Goal: Check status: Check status

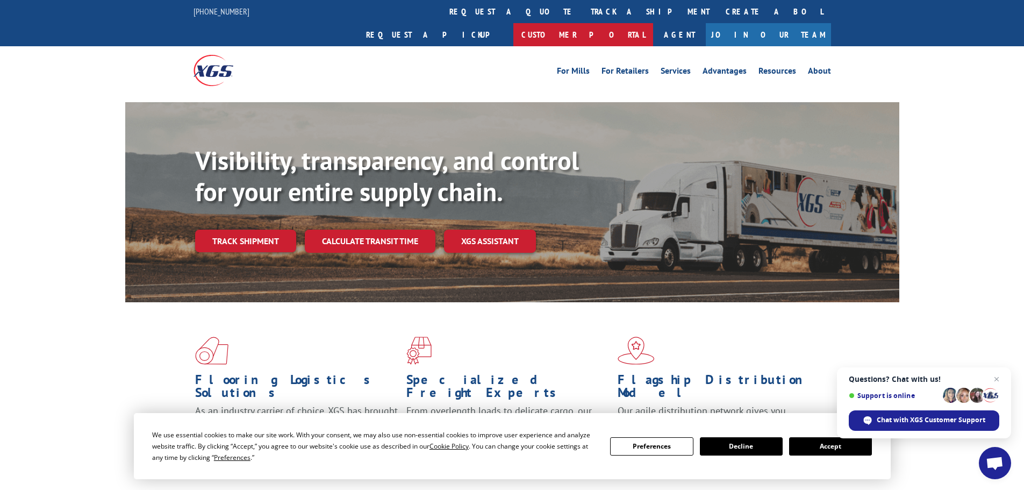
click at [653, 23] on link "Customer Portal" at bounding box center [584, 34] width 140 height 23
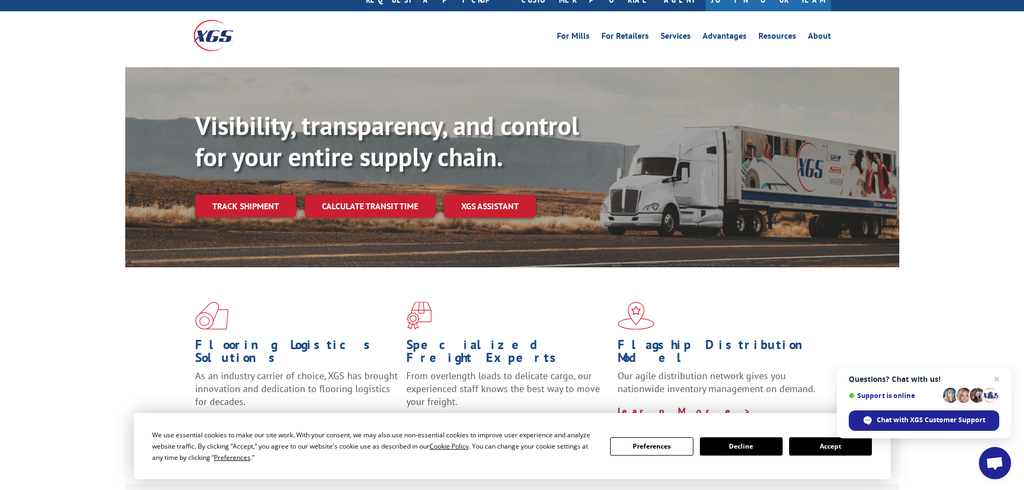
scroll to position [54, 0]
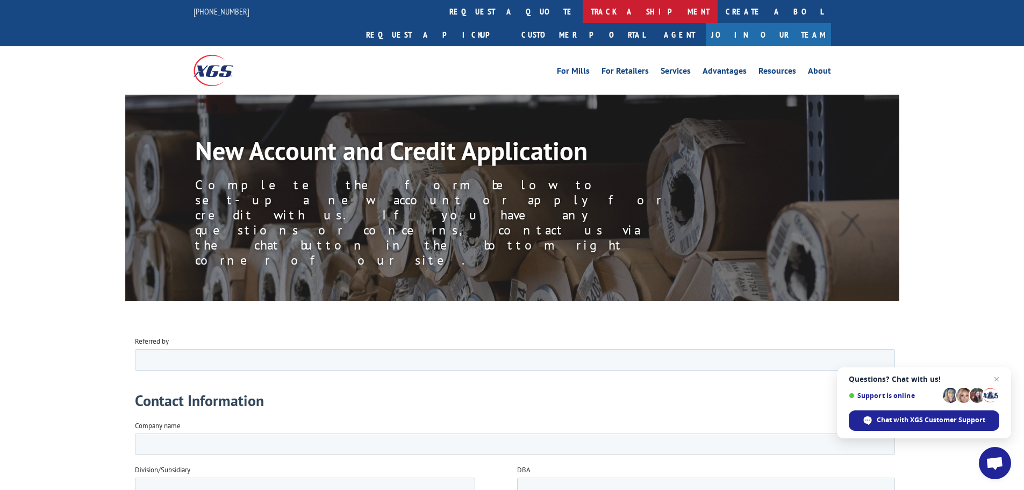
click at [583, 11] on link "track a shipment" at bounding box center [650, 11] width 135 height 23
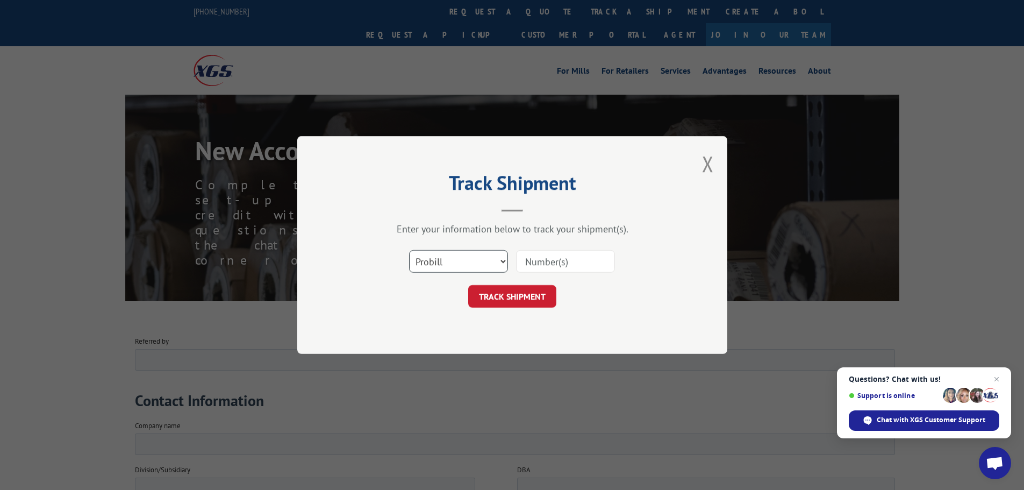
click at [451, 254] on select "Select category... Probill BOL PO" at bounding box center [458, 261] width 99 height 23
click at [552, 263] on input at bounding box center [565, 261] width 99 height 23
type input "15963430"
click at [515, 299] on button "TRACK SHIPMENT" at bounding box center [512, 296] width 88 height 23
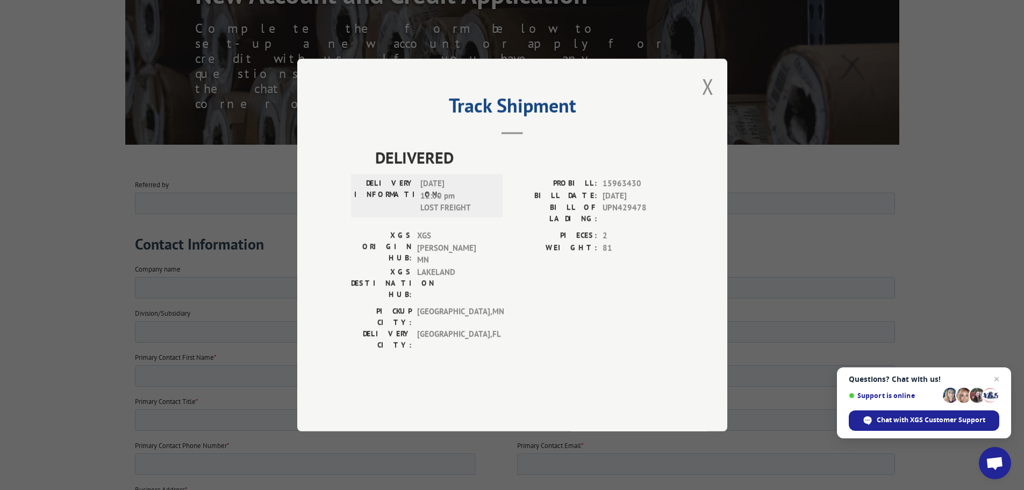
scroll to position [161, 0]
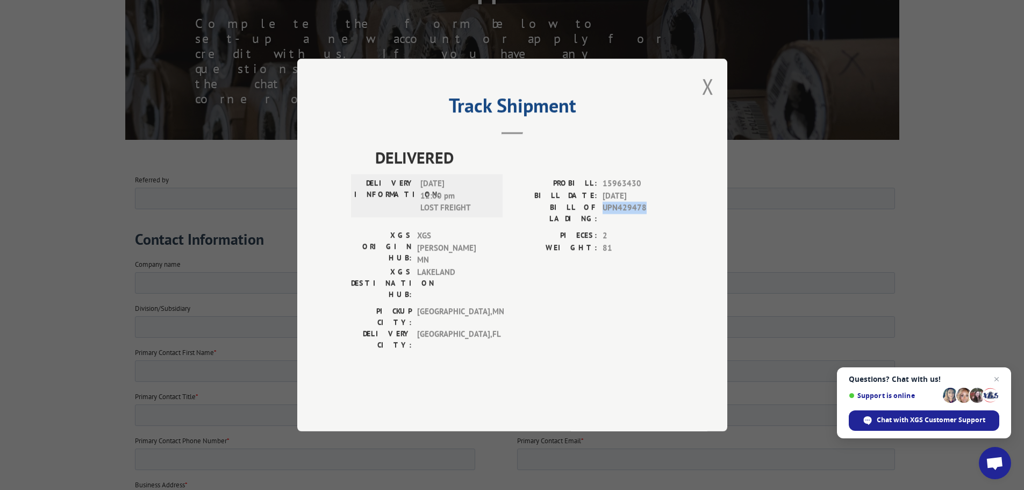
drag, startPoint x: 604, startPoint y: 232, endPoint x: 641, endPoint y: 236, distance: 37.3
click at [644, 224] on span "UPN429478" at bounding box center [638, 213] width 71 height 23
copy span "UPN429478"
click at [709, 101] on button "Close modal" at bounding box center [708, 86] width 12 height 28
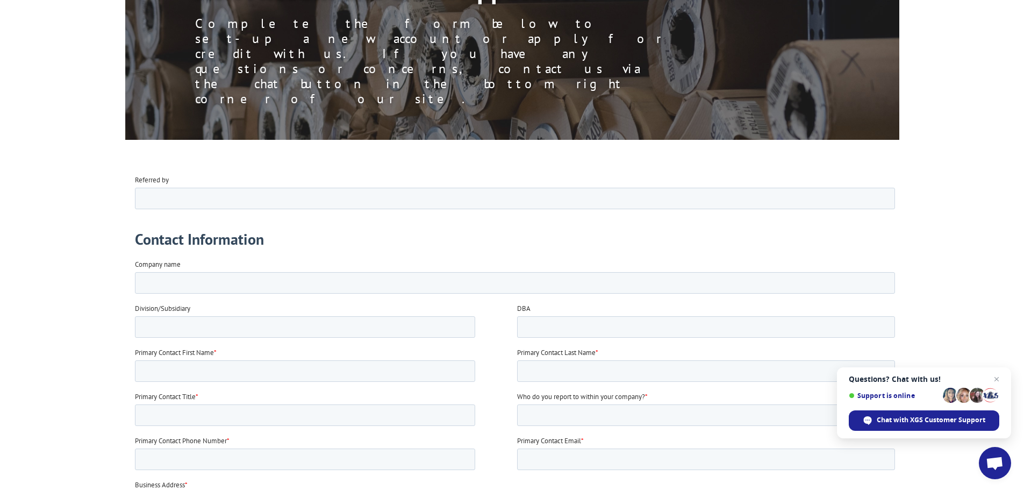
scroll to position [0, 0]
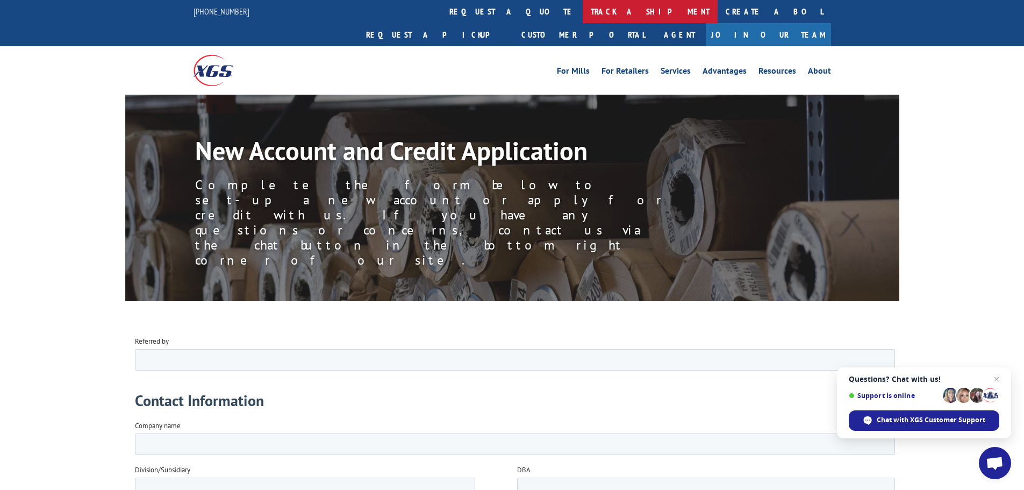
click at [583, 16] on link "track a shipment" at bounding box center [650, 11] width 135 height 23
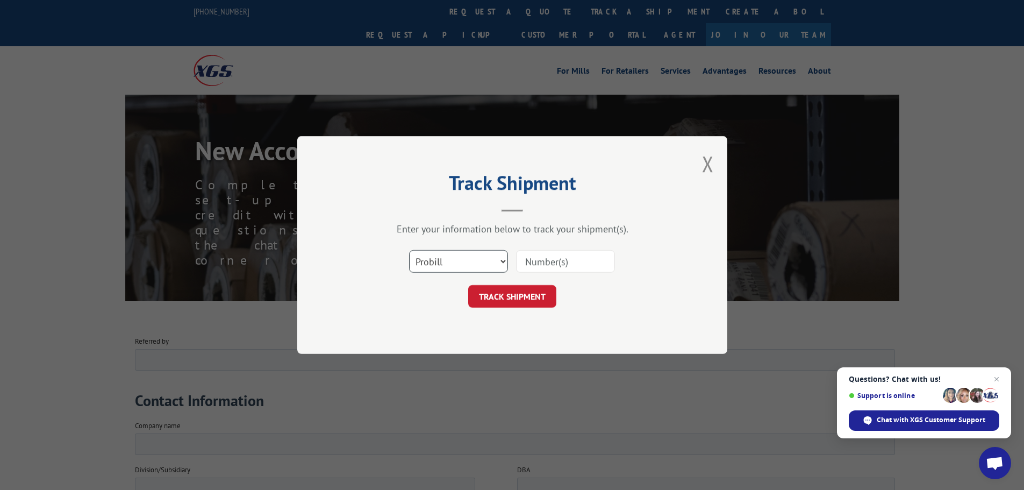
click at [489, 255] on select "Select category... Probill BOL PO" at bounding box center [458, 261] width 99 height 23
select select "bol"
click at [409, 250] on select "Select category... Probill BOL PO" at bounding box center [458, 261] width 99 height 23
click at [543, 261] on input at bounding box center [565, 261] width 99 height 23
paste input "UPN429478"
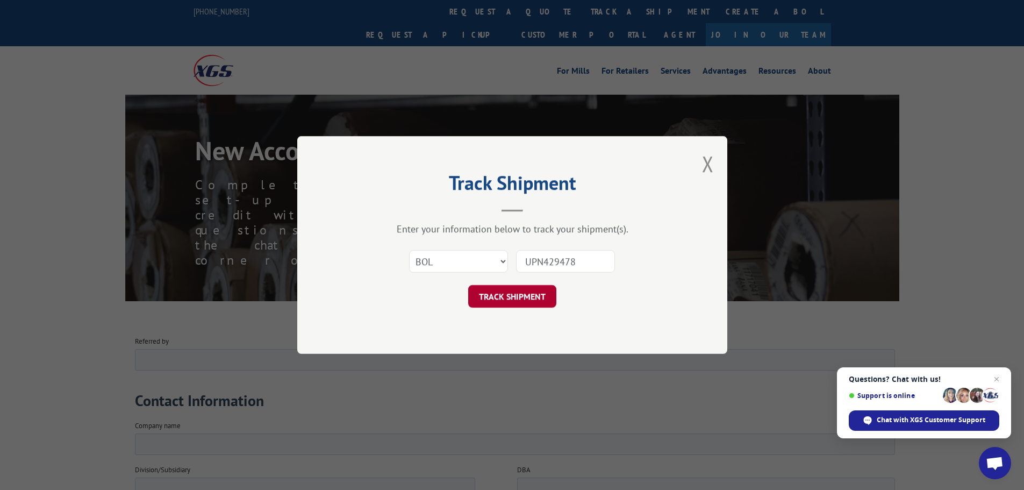
type input "UPN429478"
click at [503, 294] on button "TRACK SHIPMENT" at bounding box center [512, 296] width 88 height 23
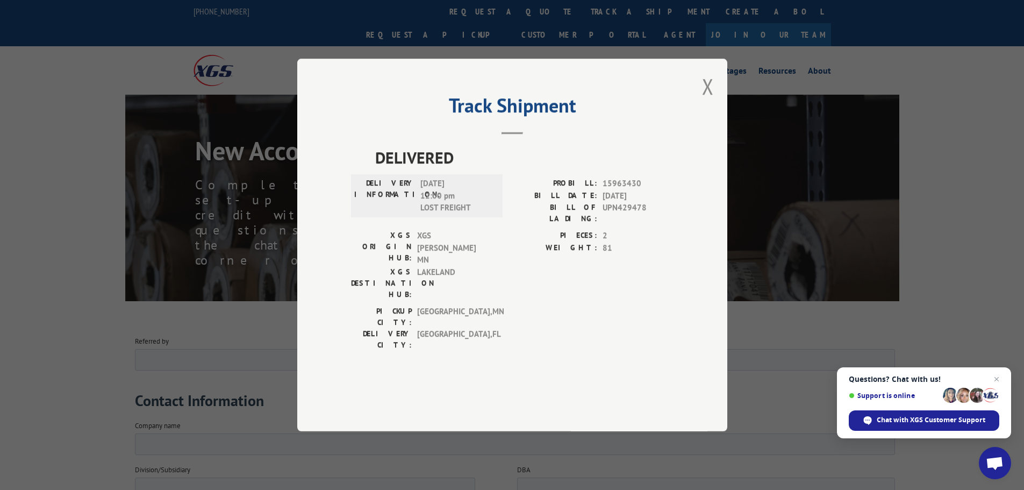
click at [705, 101] on button "Close modal" at bounding box center [708, 86] width 12 height 28
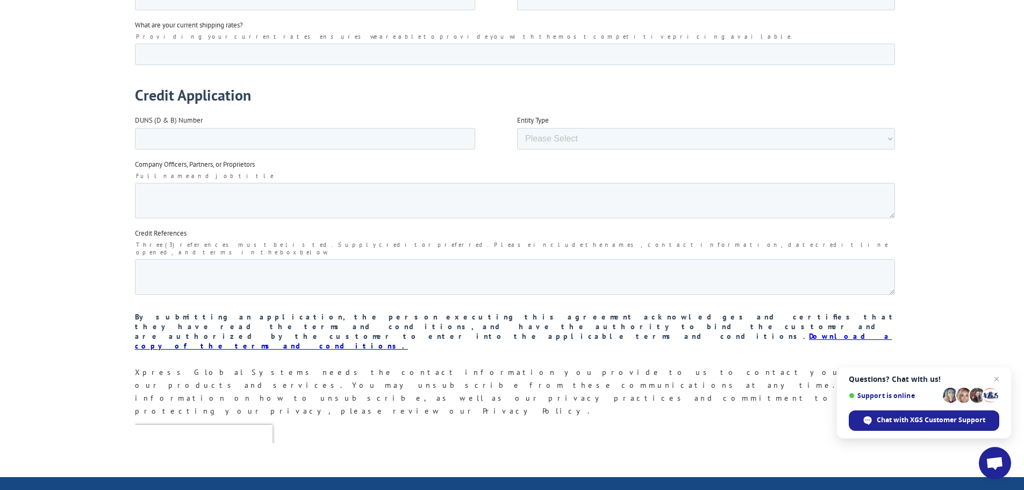
scroll to position [1937, 0]
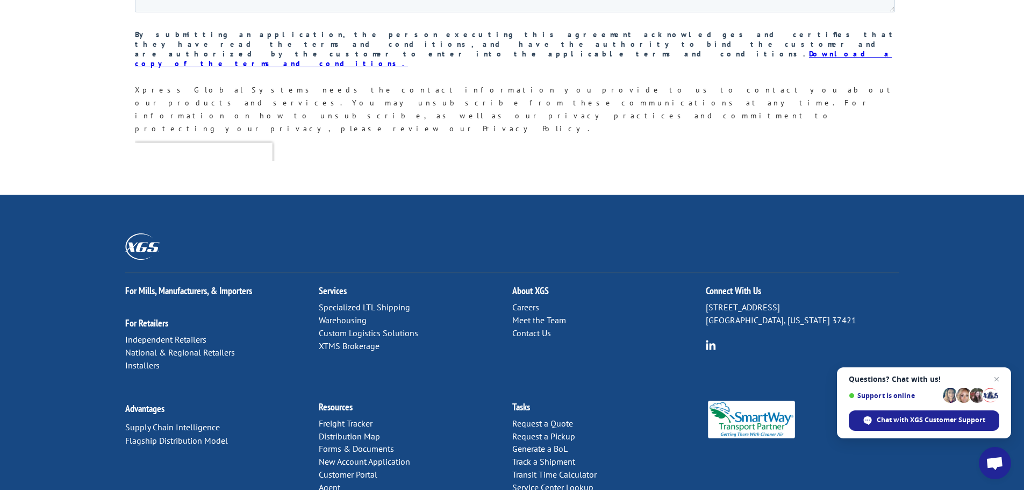
click at [517, 327] on link "Contact Us" at bounding box center [531, 332] width 39 height 11
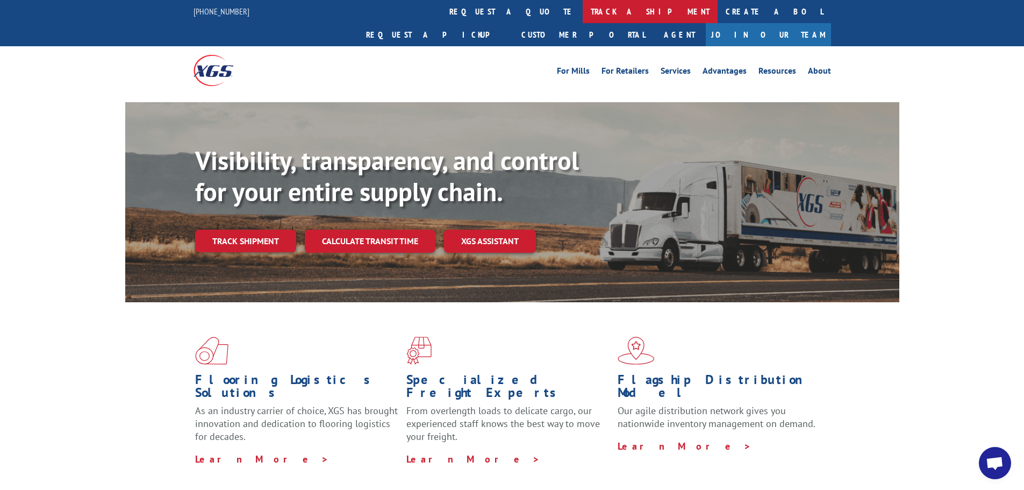
click at [583, 15] on link "track a shipment" at bounding box center [650, 11] width 135 height 23
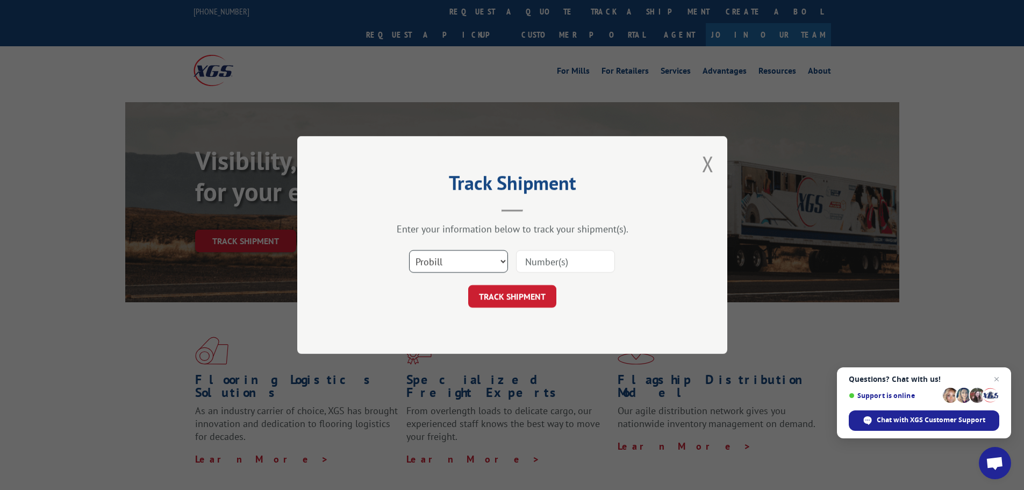
drag, startPoint x: 477, startPoint y: 266, endPoint x: 474, endPoint y: 272, distance: 6.7
click at [477, 266] on select "Select category... Probill BOL PO" at bounding box center [458, 261] width 99 height 23
select select "bol"
click at [409, 250] on select "Select category... Probill BOL PO" at bounding box center [458, 261] width 99 height 23
paste input "UPN429478"
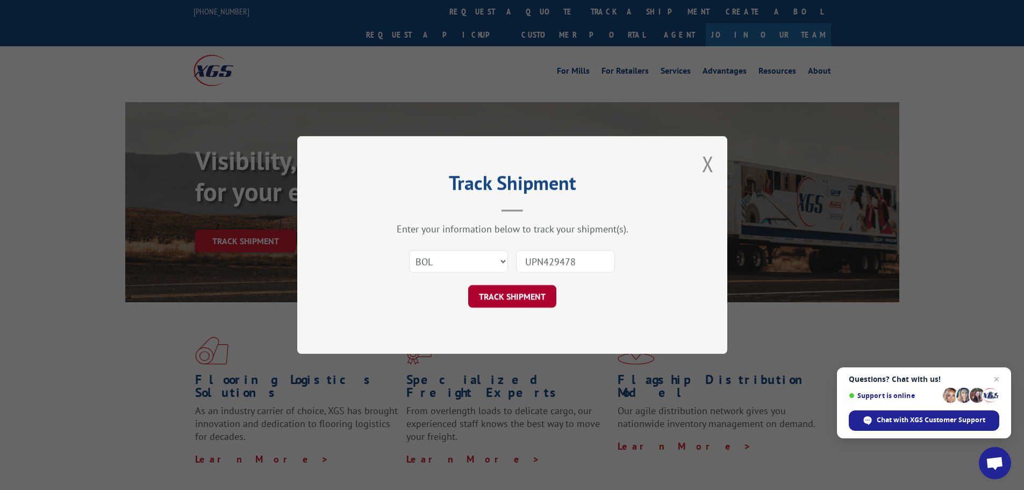
type input "UPN429478"
click at [542, 298] on button "TRACK SHIPMENT" at bounding box center [512, 296] width 88 height 23
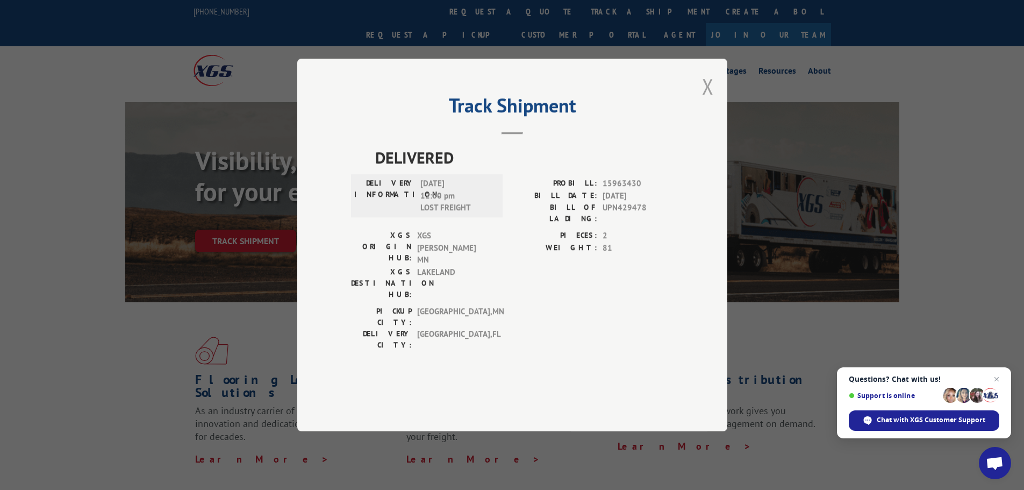
click at [705, 101] on button "Close modal" at bounding box center [708, 86] width 12 height 28
